Goal: Submit feedback/report problem

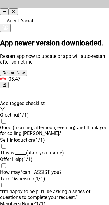
scroll to position [666, 0]
click at [15, 9] on icon "close" at bounding box center [13, 11] width 4 height 4
